Goal: Check status: Check status

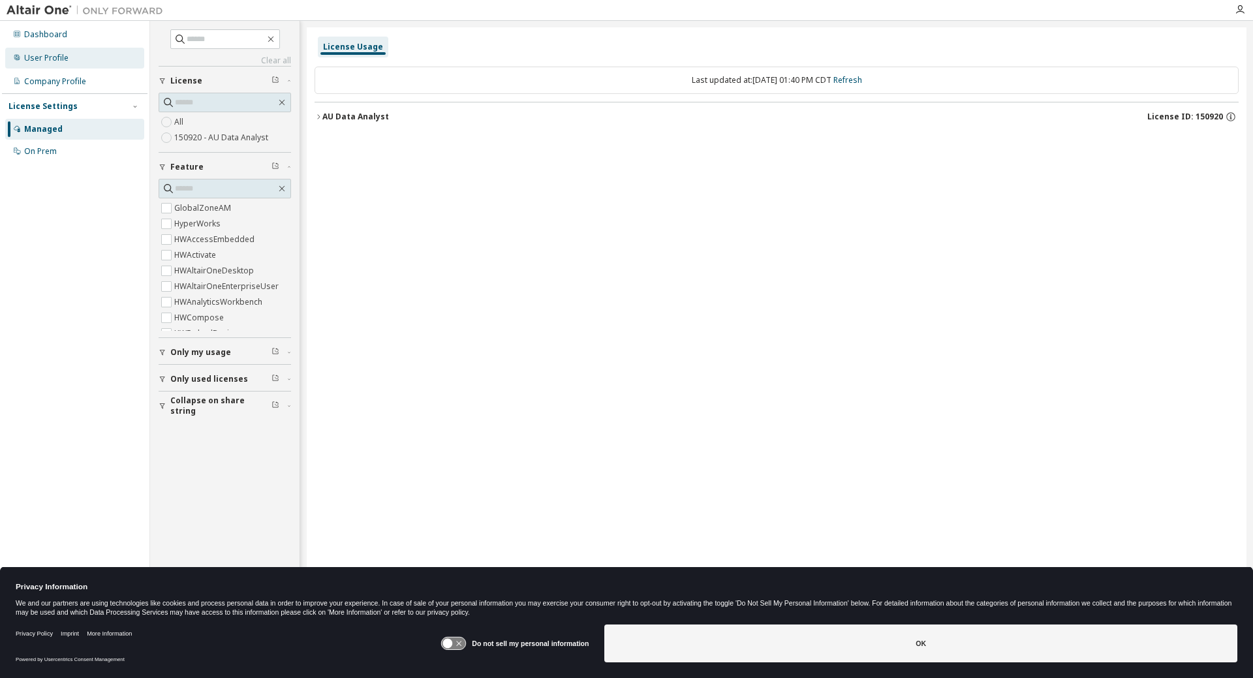
click at [50, 54] on div "User Profile" at bounding box center [46, 58] width 44 height 10
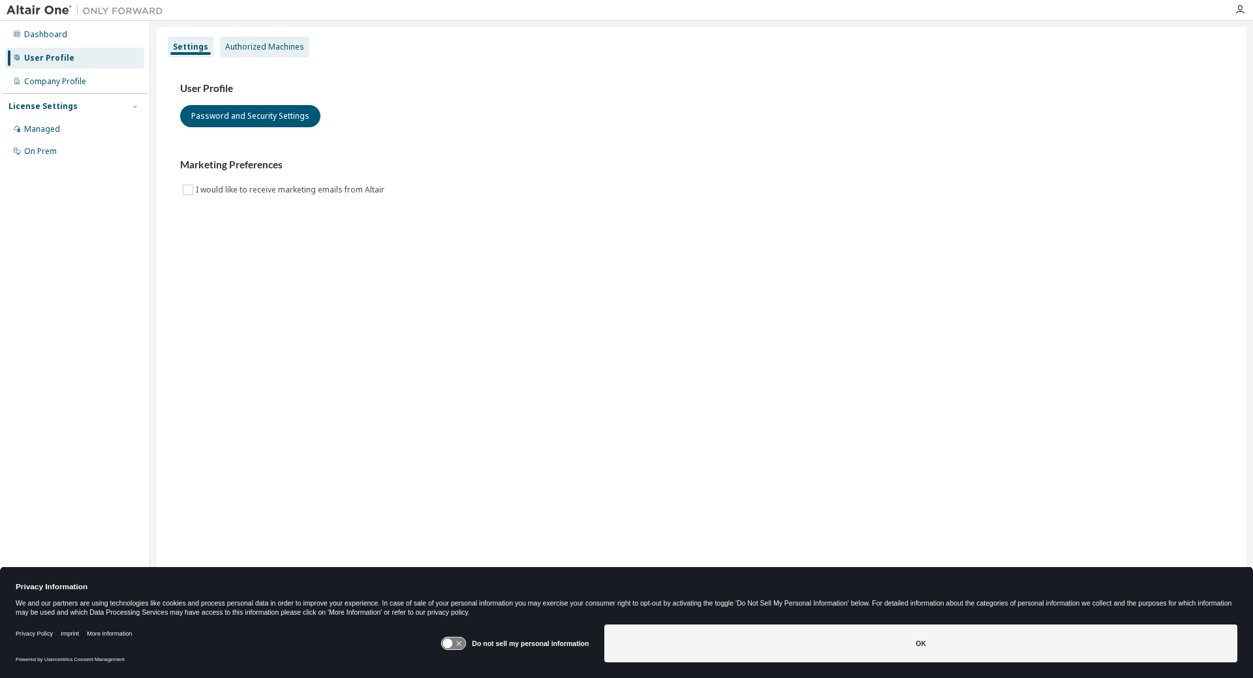
click at [249, 46] on div "Authorized Machines" at bounding box center [264, 47] width 79 height 10
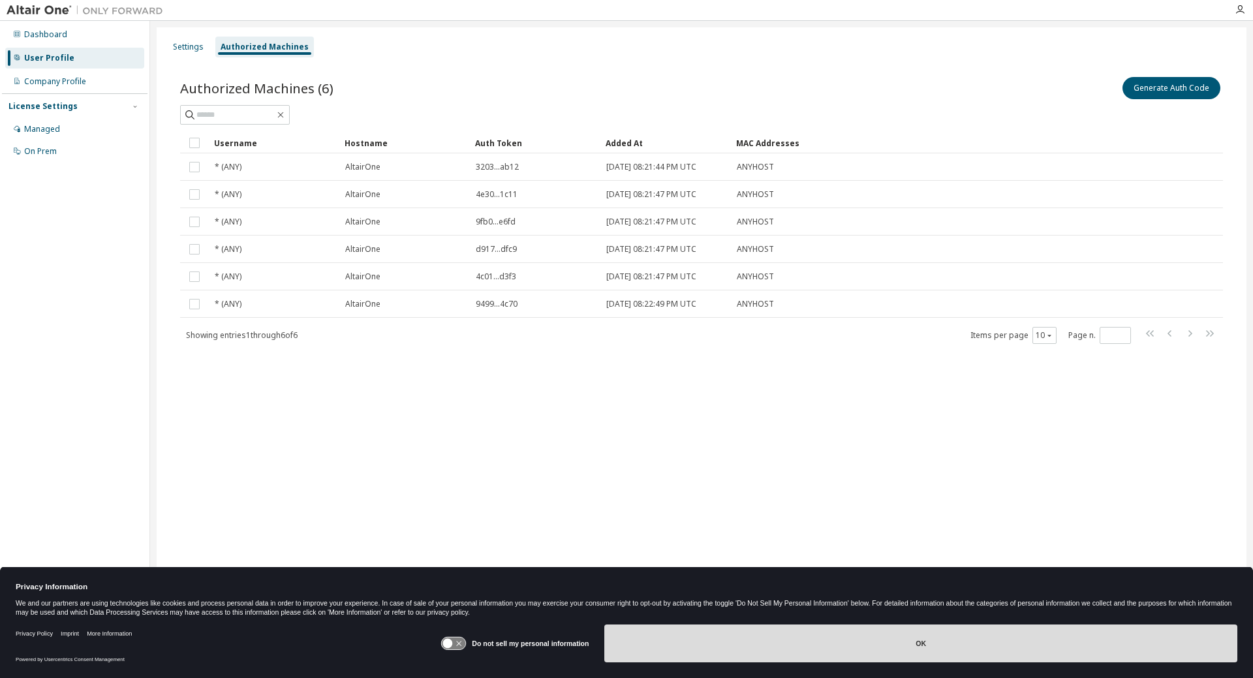
click at [747, 643] on button "OK" at bounding box center [920, 643] width 633 height 38
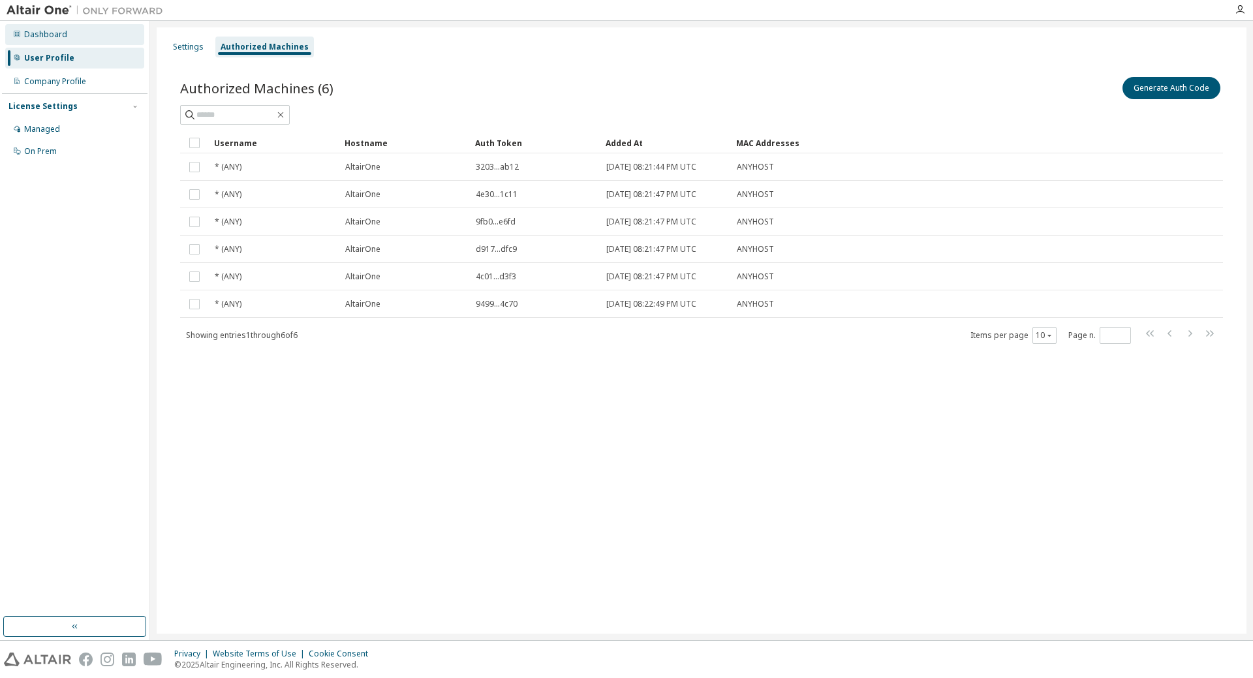
click at [65, 35] on div "Dashboard" at bounding box center [74, 34] width 139 height 21
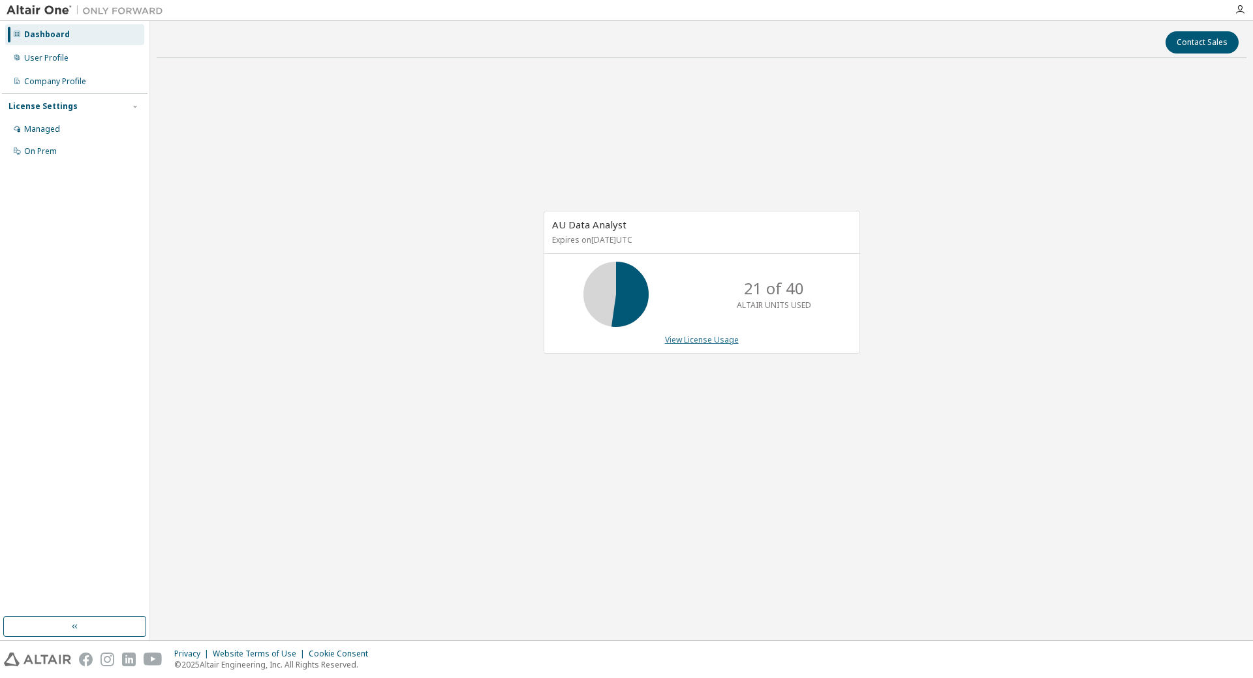
click at [686, 342] on link "View License Usage" at bounding box center [702, 339] width 74 height 11
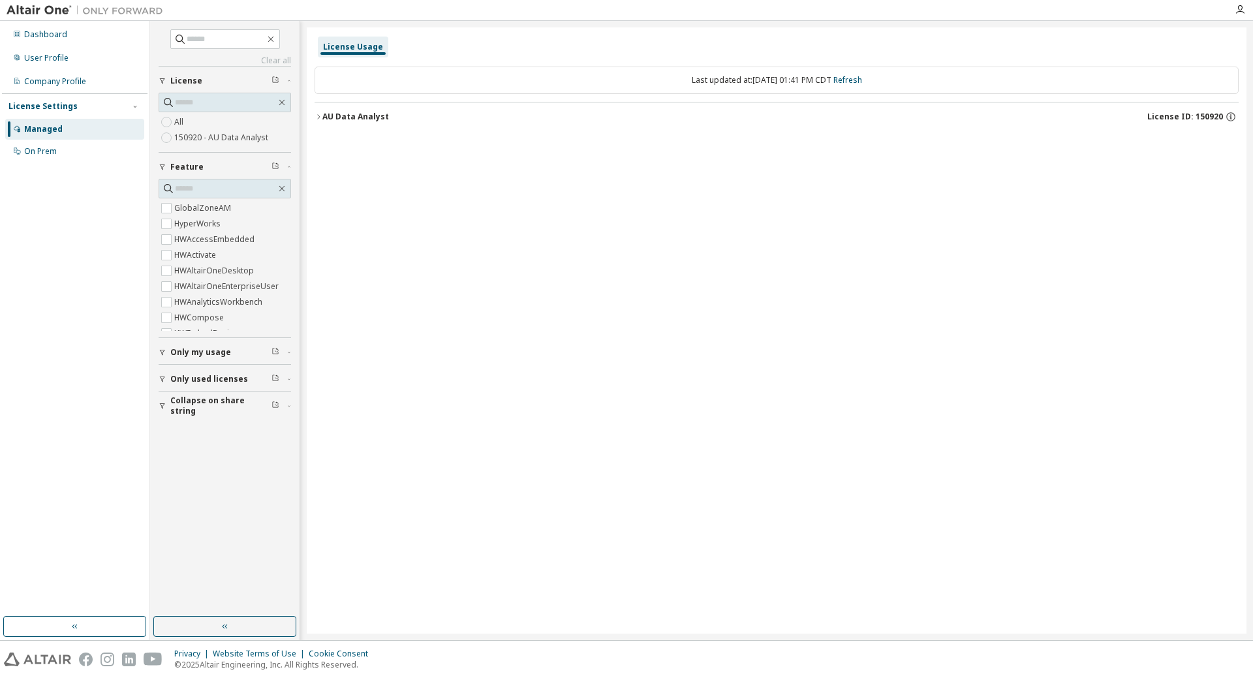
click at [319, 117] on icon "button" at bounding box center [318, 117] width 8 height 8
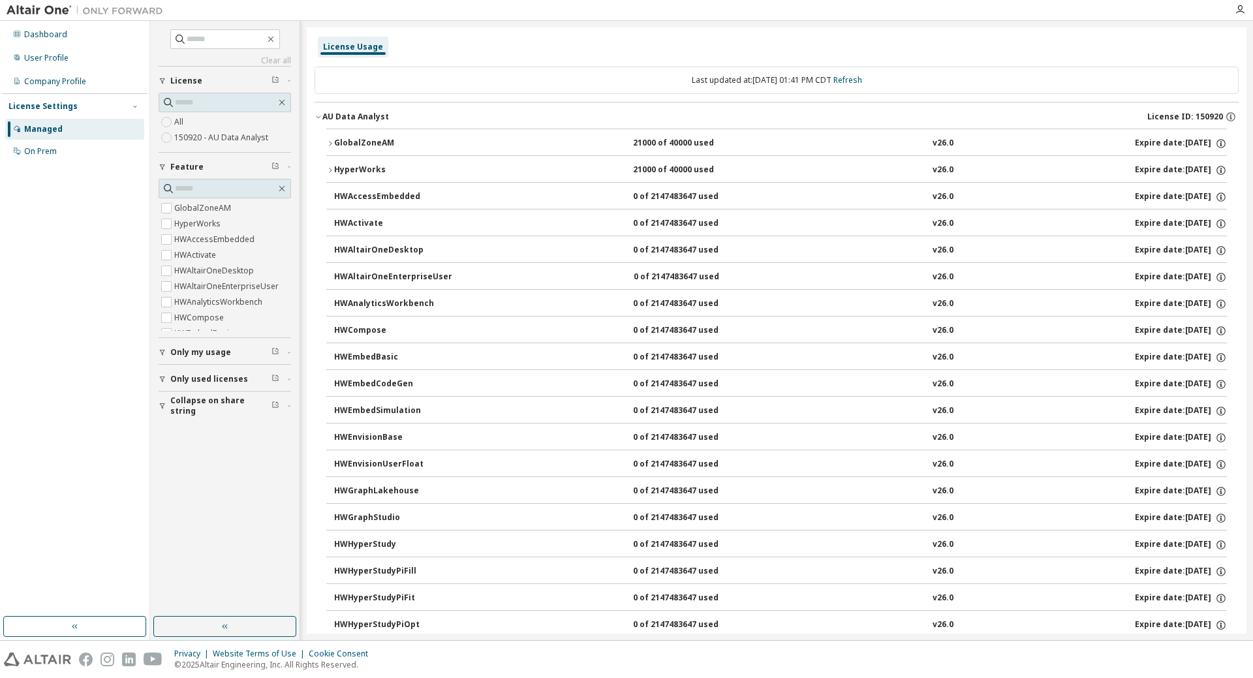
click at [331, 142] on icon "button" at bounding box center [330, 144] width 8 height 8
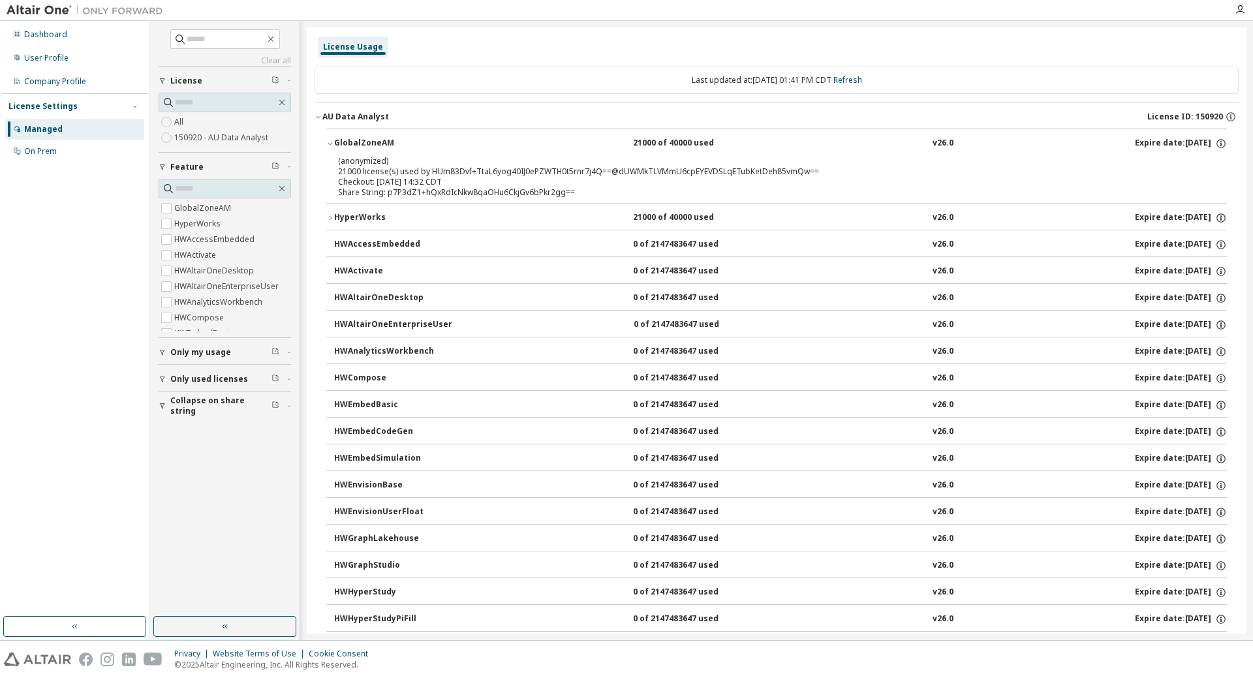
click at [330, 218] on icon "button" at bounding box center [330, 218] width 8 height 8
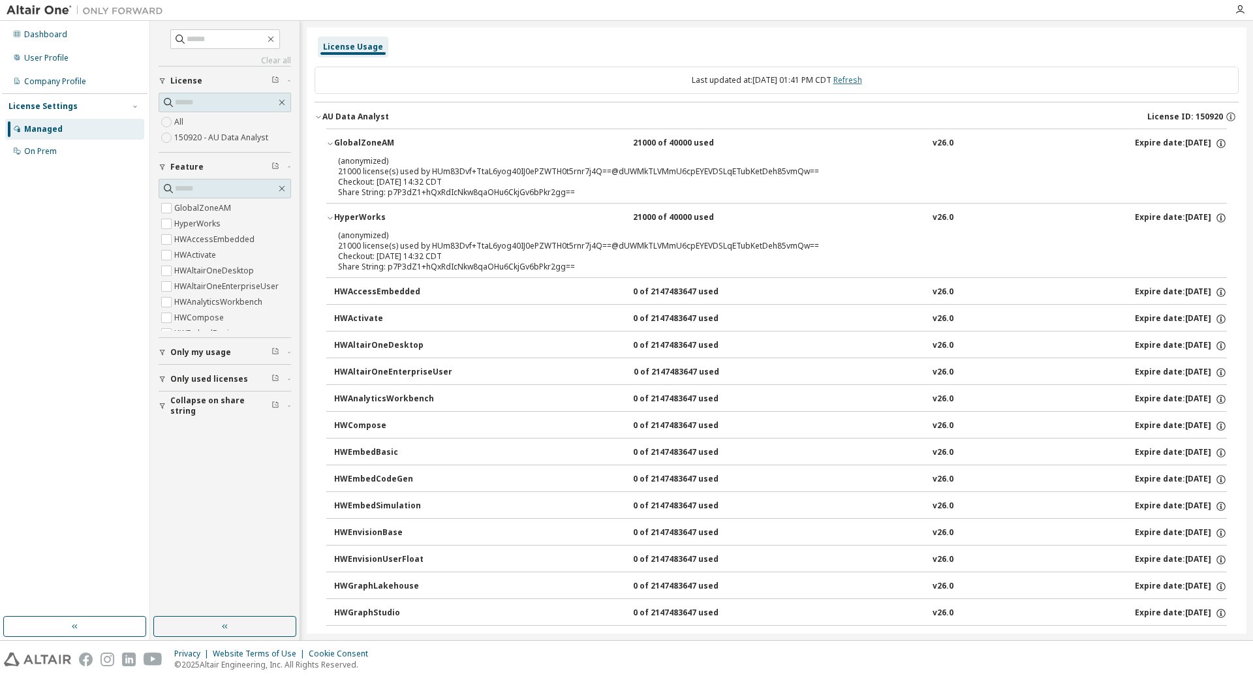
click at [858, 82] on link "Refresh" at bounding box center [847, 79] width 29 height 11
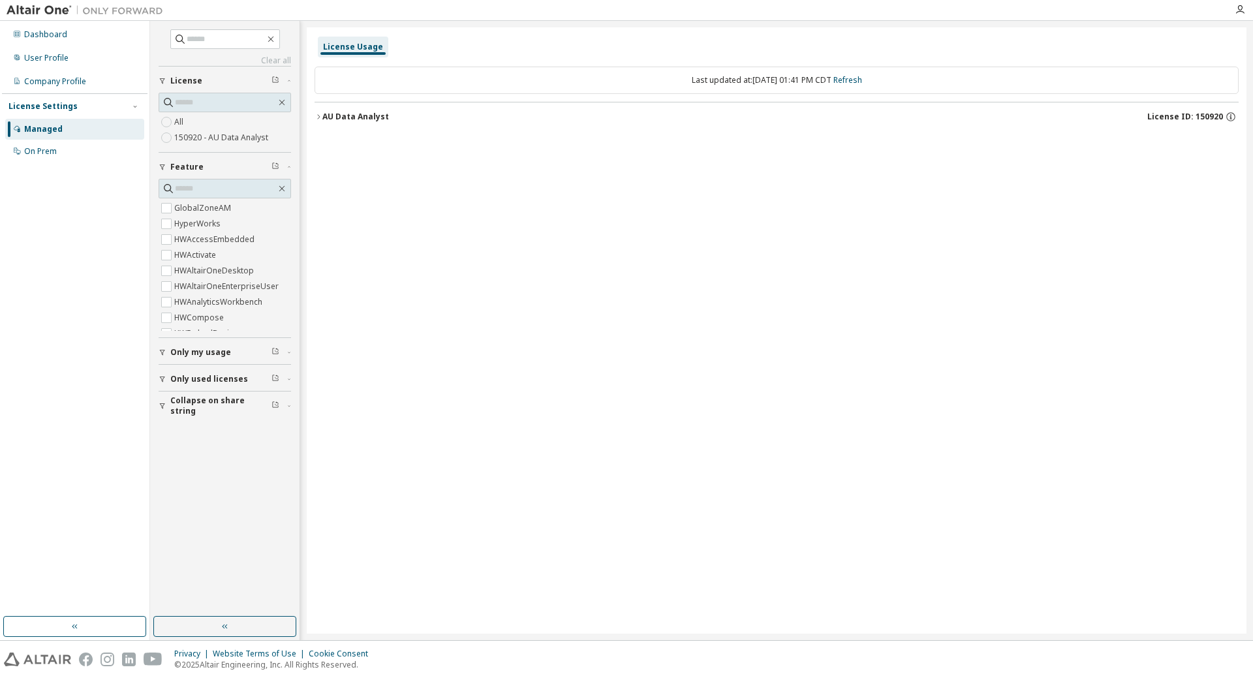
click at [344, 115] on div "AU Data Analyst" at bounding box center [355, 117] width 67 height 10
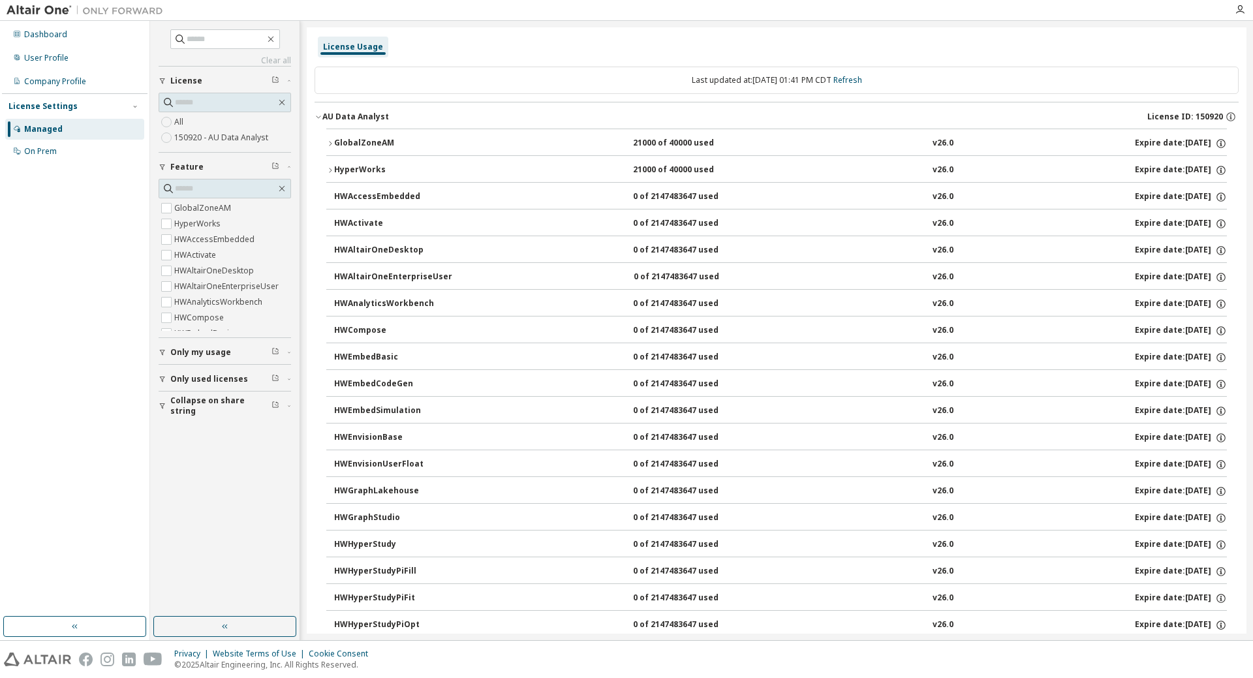
click at [357, 142] on div "GlobalZoneAM" at bounding box center [392, 144] width 117 height 12
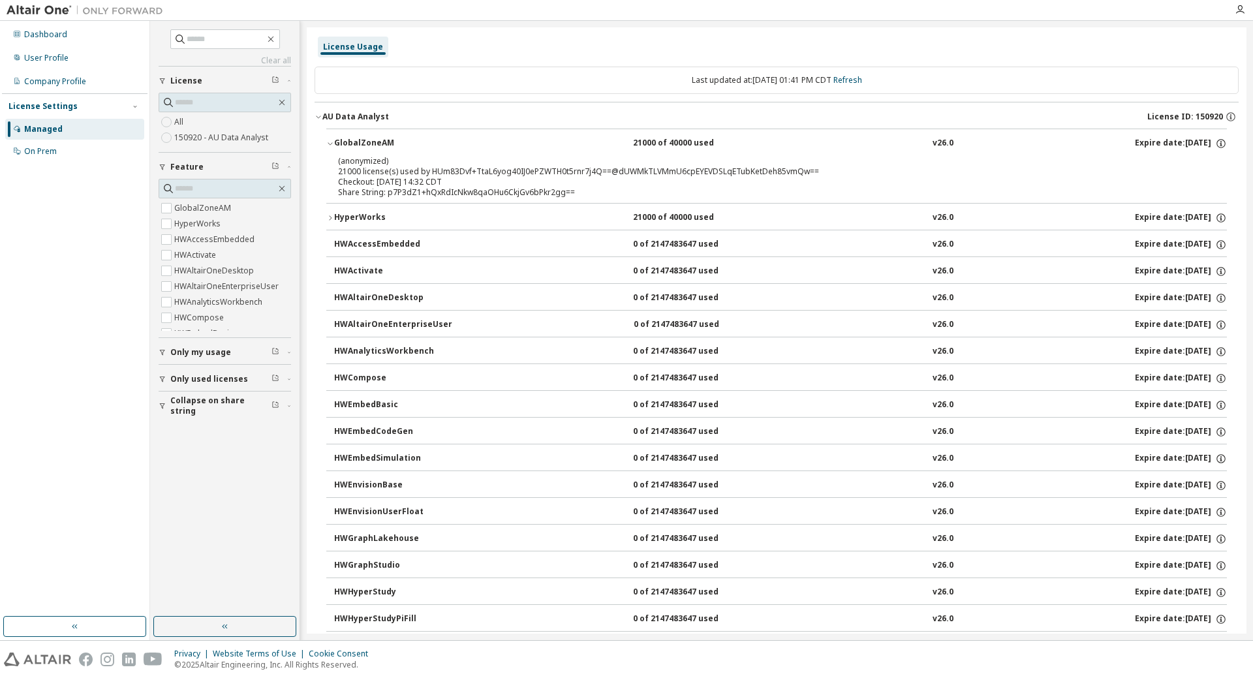
click at [345, 215] on div "HyperWorks" at bounding box center [392, 218] width 117 height 12
